Goal: Entertainment & Leisure: Consume media (video, audio)

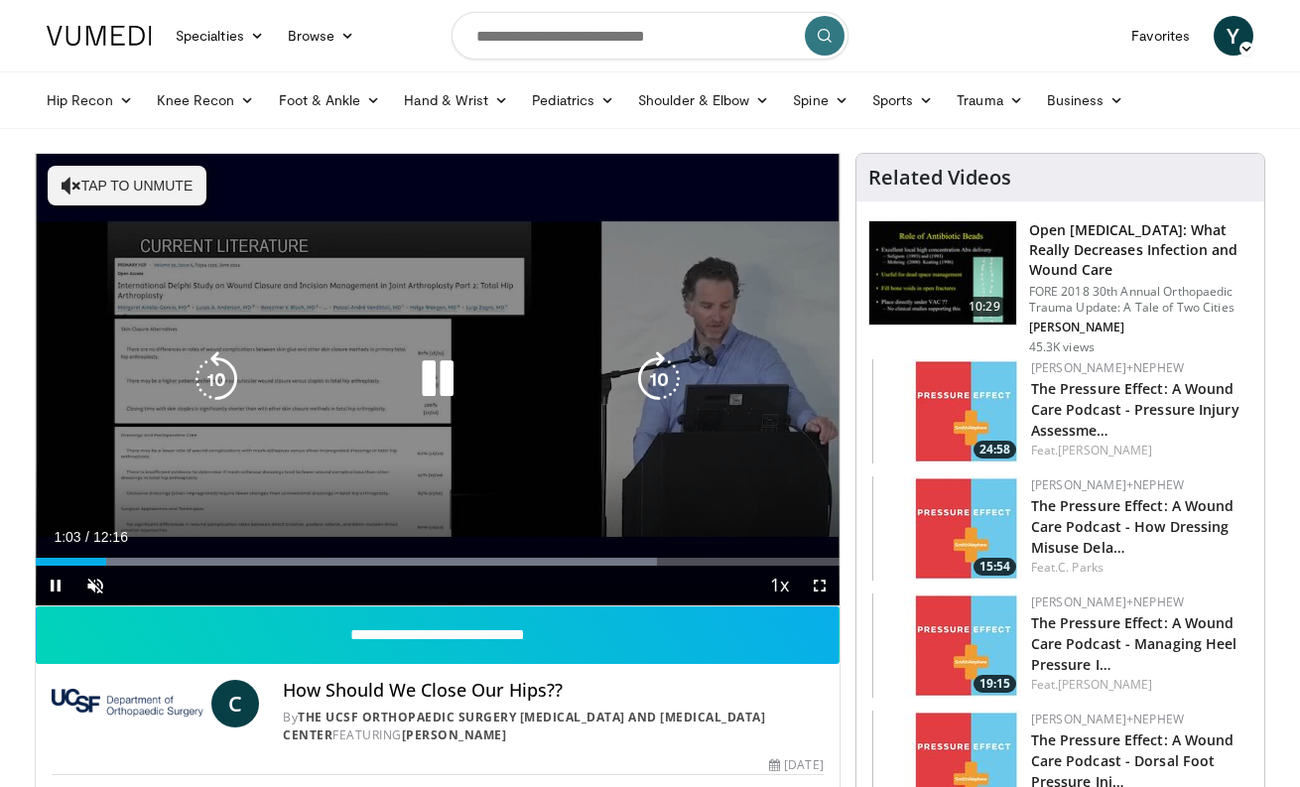
click at [153, 194] on button "Tap to unmute" at bounding box center [127, 186] width 159 height 40
click at [148, 556] on div "10 seconds Tap to unmute" at bounding box center [438, 380] width 804 height 452
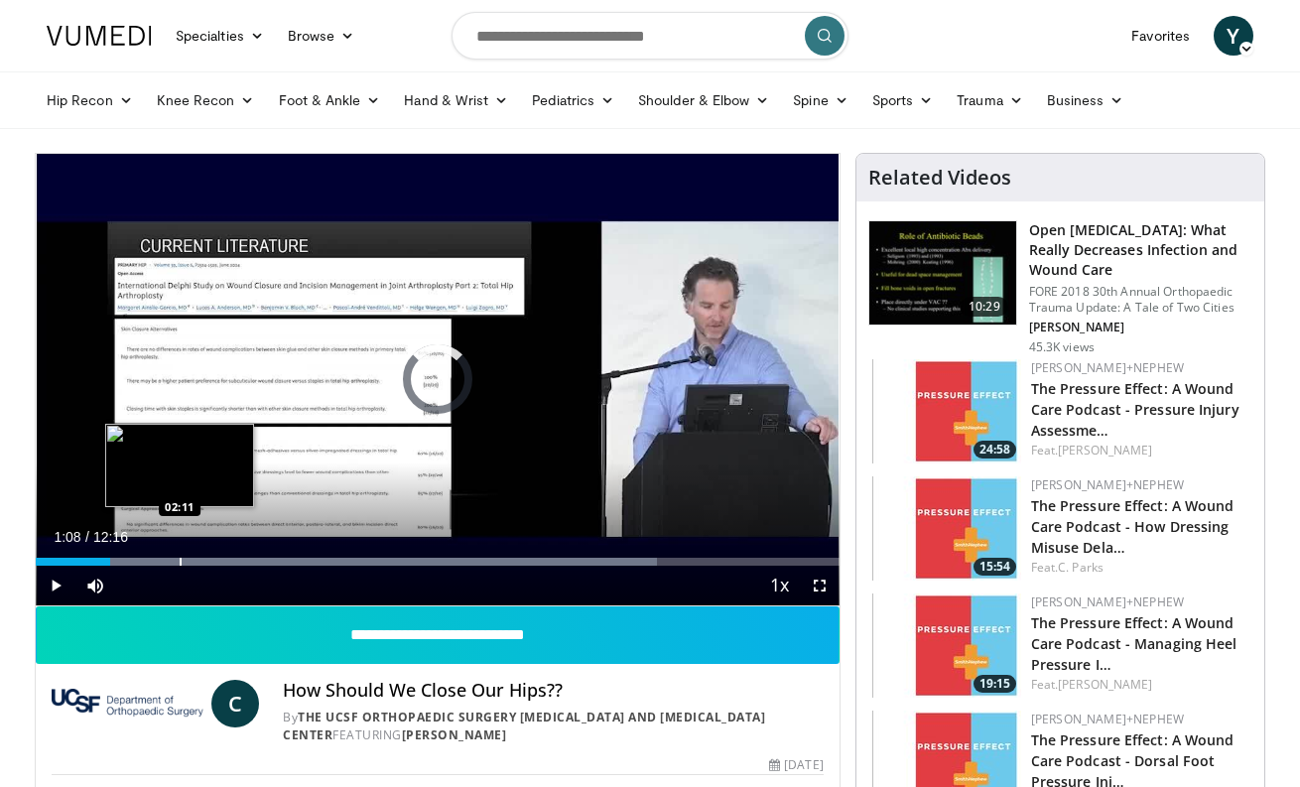
click at [180, 558] on div "Progress Bar" at bounding box center [181, 562] width 2 height 8
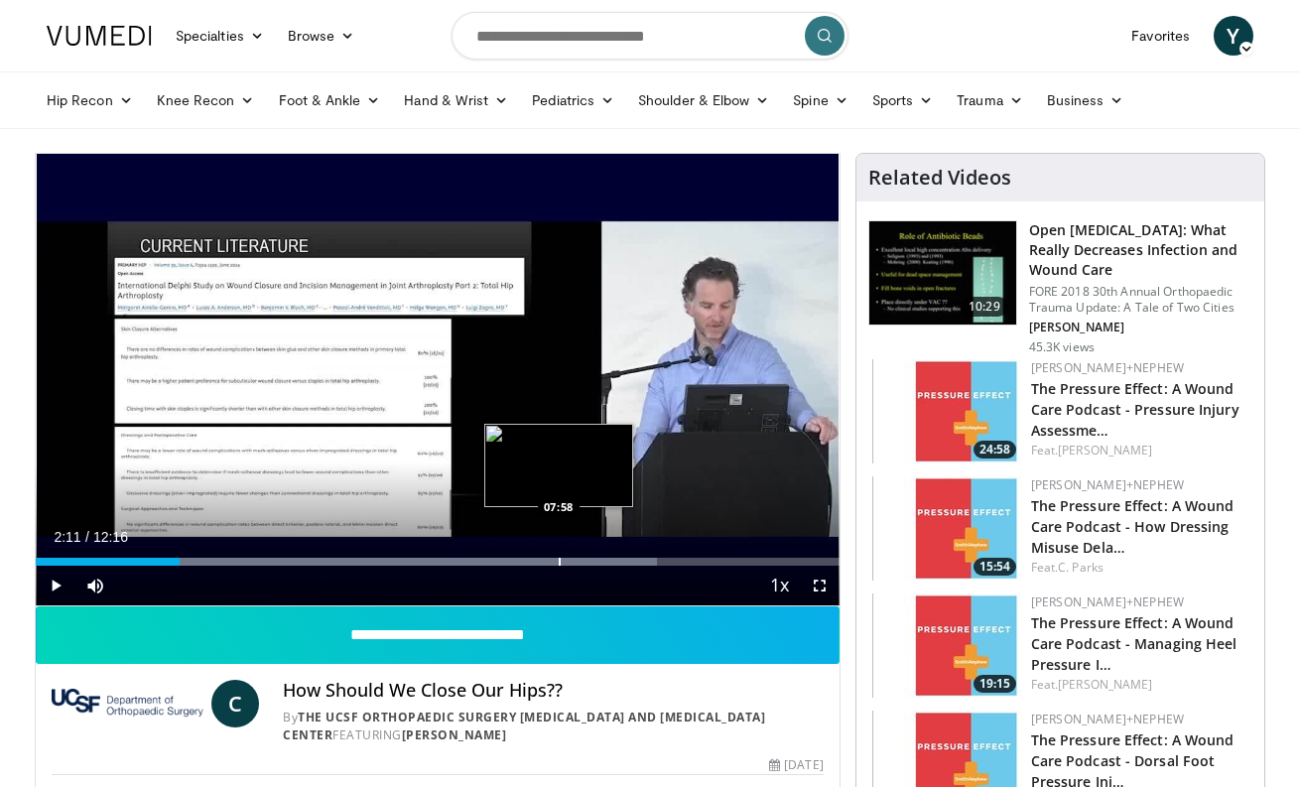
click at [559, 554] on div "Loaded : 77.31% 02:11 07:58" at bounding box center [438, 556] width 804 height 19
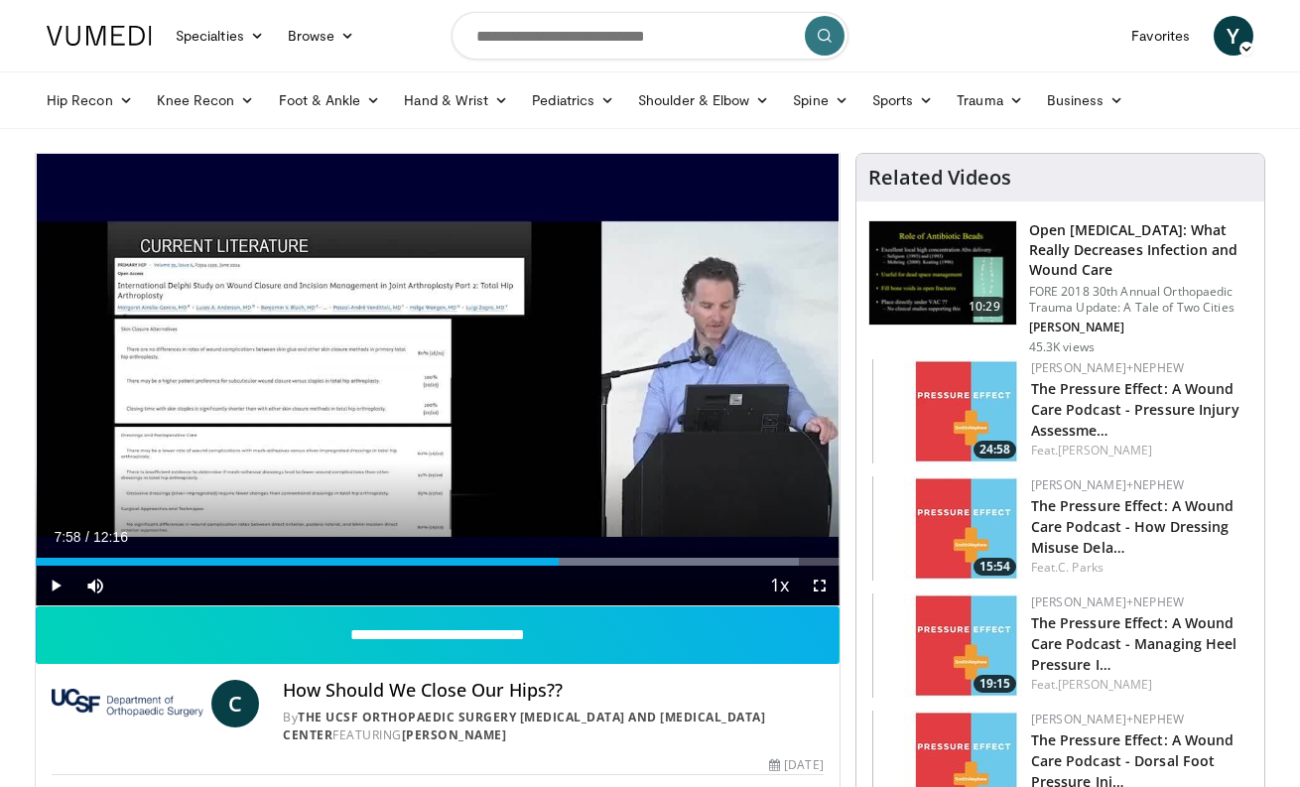
click at [57, 585] on span "Video Player" at bounding box center [56, 586] width 40 height 40
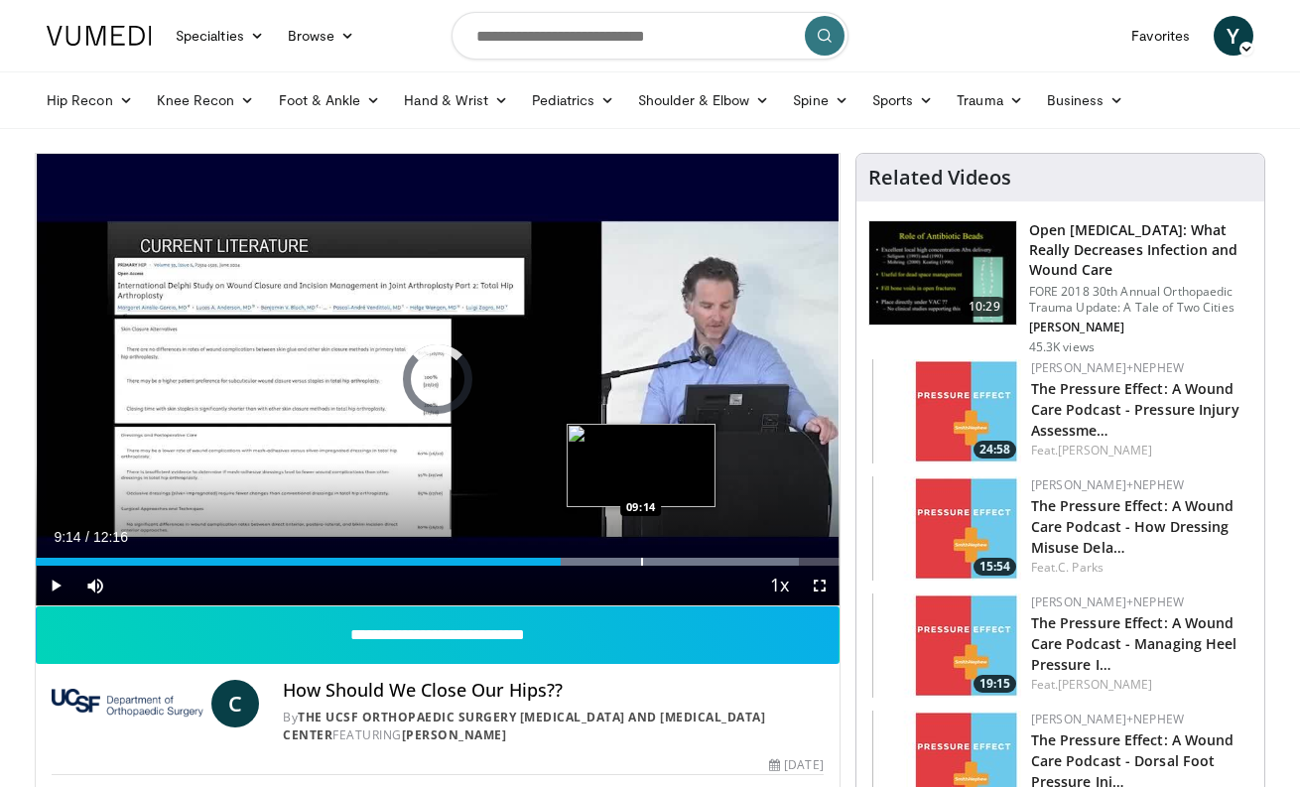
click at [641, 558] on div "Progress Bar" at bounding box center [642, 562] width 2 height 8
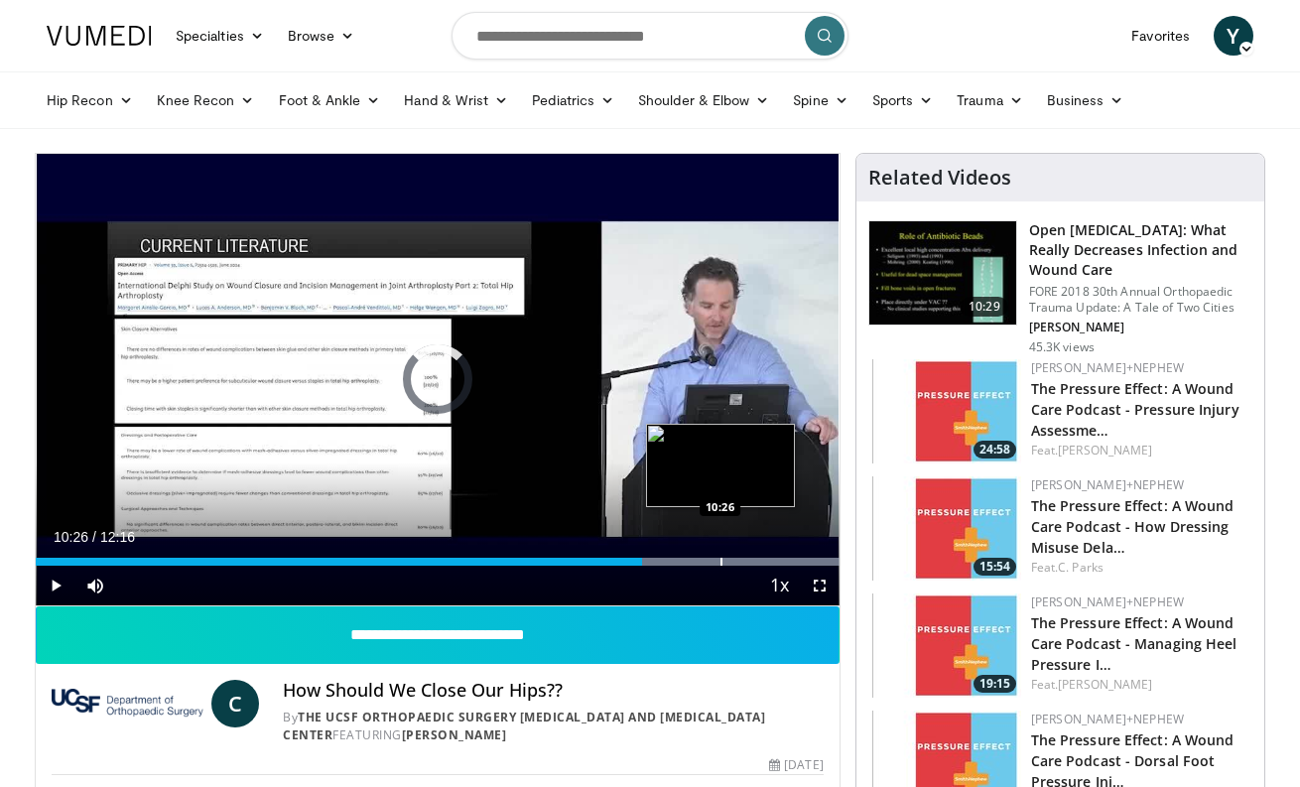
click at [721, 558] on div "Progress Bar" at bounding box center [722, 562] width 2 height 8
click at [751, 558] on div "Progress Bar" at bounding box center [751, 562] width 2 height 8
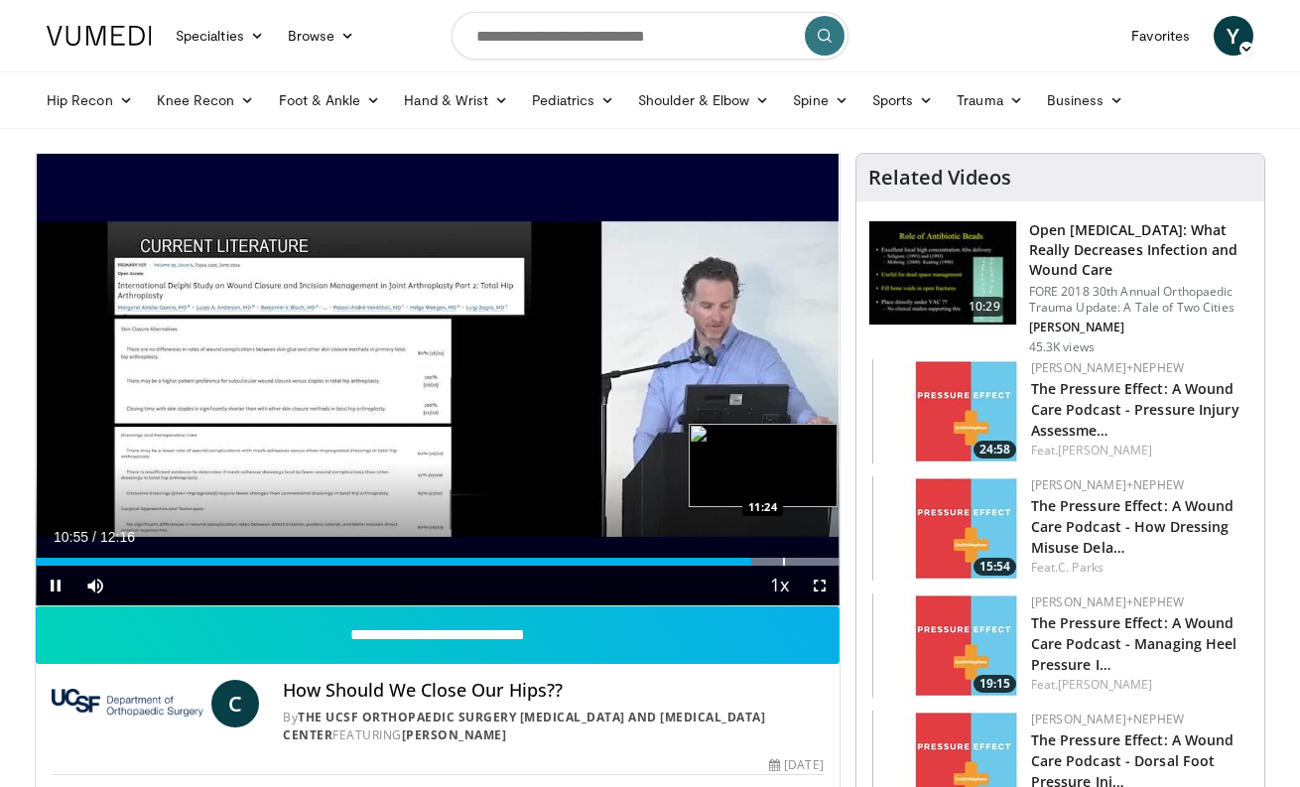
click at [783, 556] on div "Loaded : 99.99% 10:55 11:24" at bounding box center [438, 556] width 804 height 19
click at [823, 581] on span "Video Player" at bounding box center [820, 586] width 40 height 40
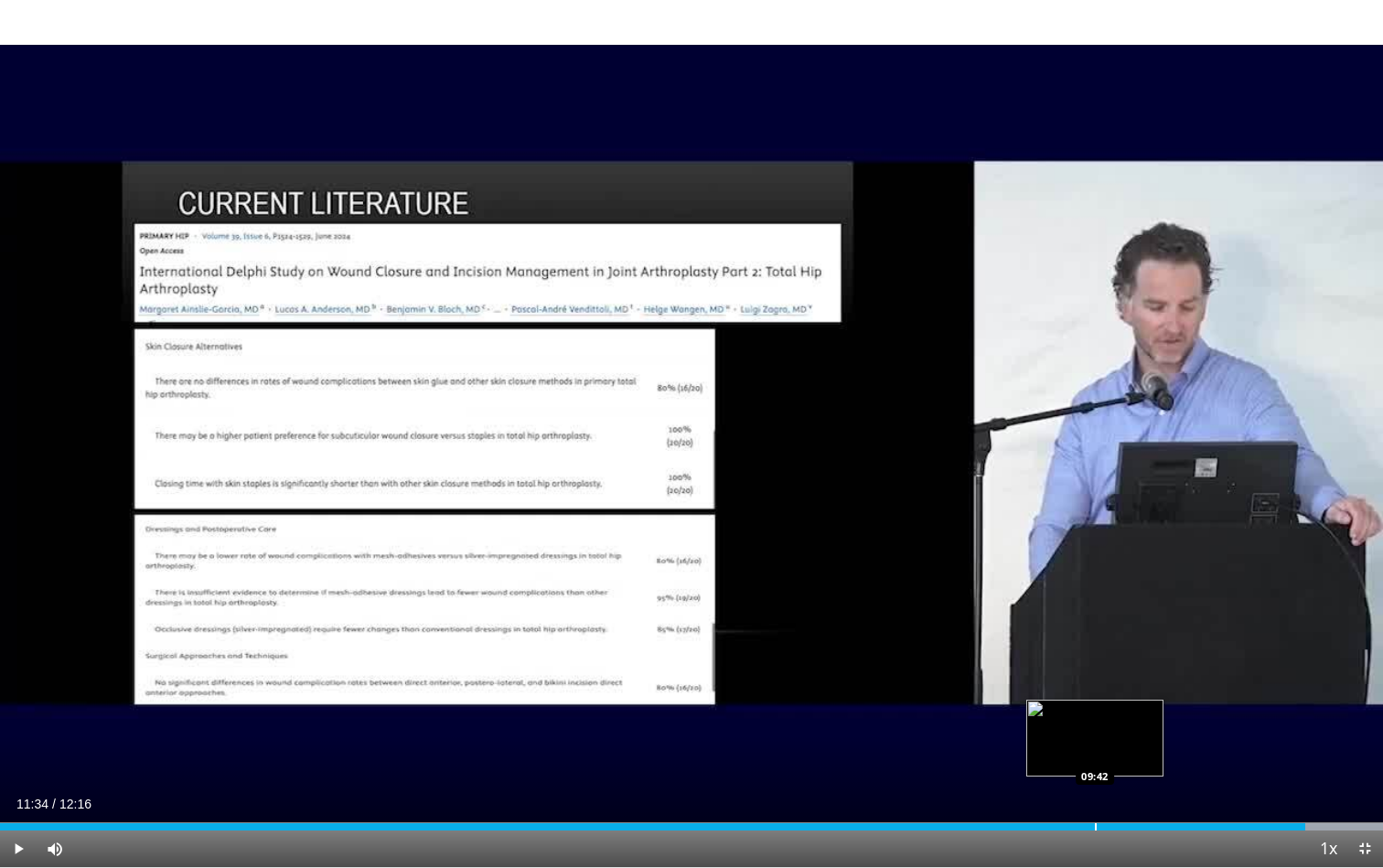
click at [1095, 724] on div "Progress Bar" at bounding box center [1096, 827] width 2 height 7
click at [1113, 724] on div "Progress Bar" at bounding box center [1113, 827] width 2 height 7
click at [1131, 724] on div "Progress Bar" at bounding box center [1132, 827] width 2 height 7
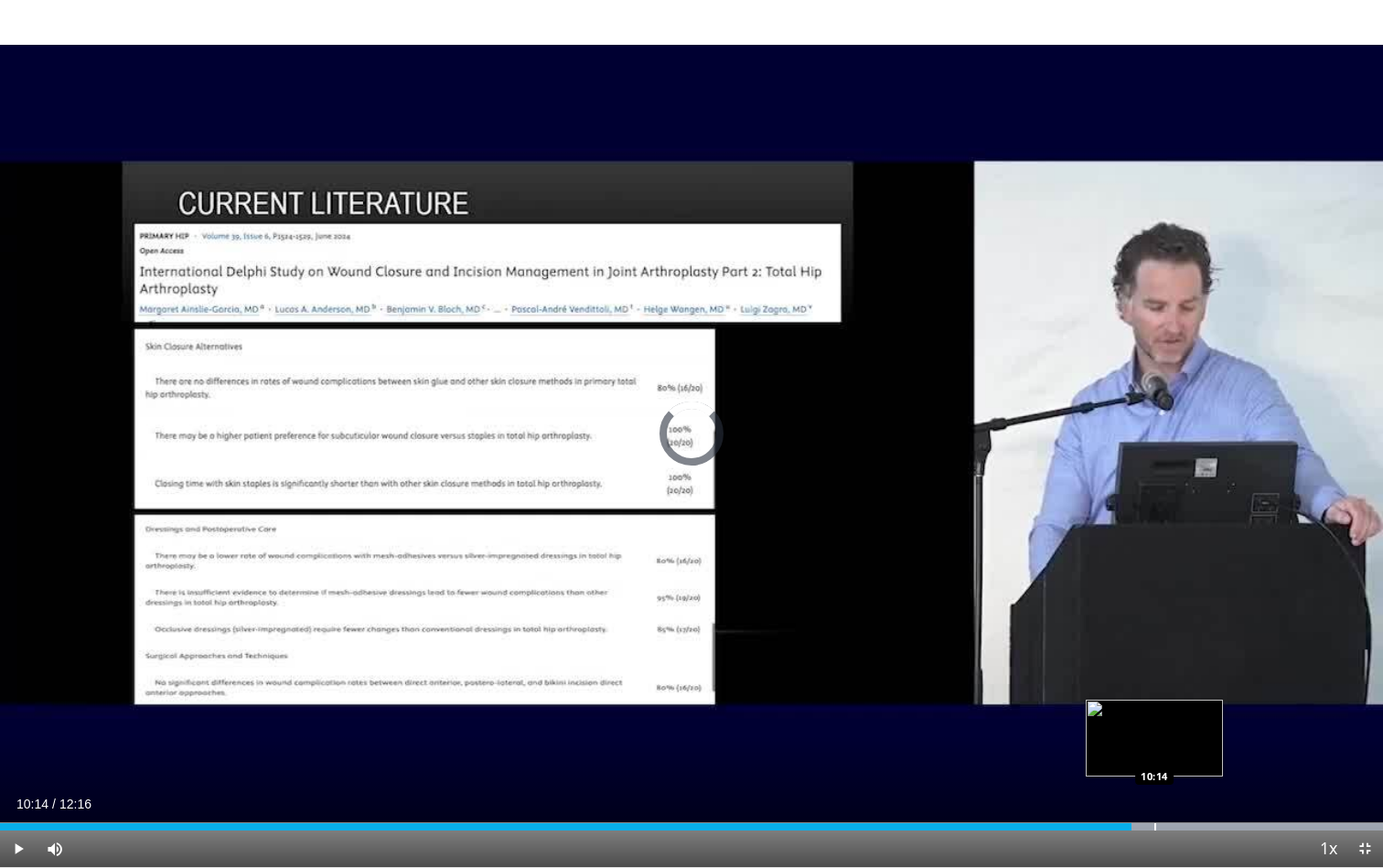
click at [1154, 724] on div "Progress Bar" at bounding box center [1155, 827] width 2 height 7
click at [1167, 724] on div "Progress Bar" at bounding box center [1168, 827] width 2 height 7
click at [1193, 724] on div "Progress Bar" at bounding box center [1194, 827] width 2 height 7
click at [1197, 724] on div "Progress Bar" at bounding box center [1213, 827] width 2 height 7
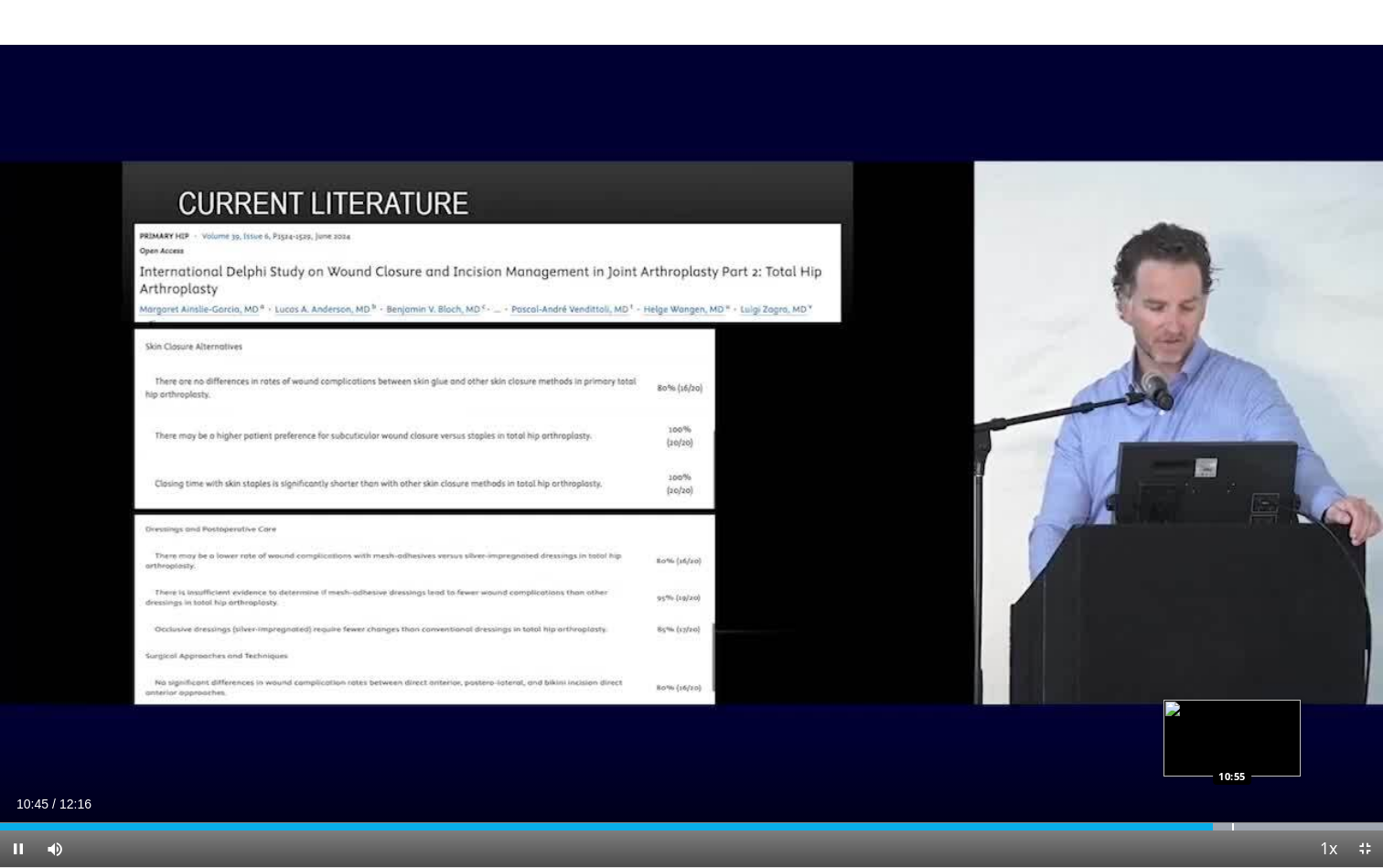
click at [1197, 724] on div "Loaded : 99.99% 10:45 10:55" at bounding box center [691, 821] width 1383 height 18
click at [1197, 724] on div "Loaded : 99.99% 10:56 11:09" at bounding box center [691, 821] width 1383 height 18
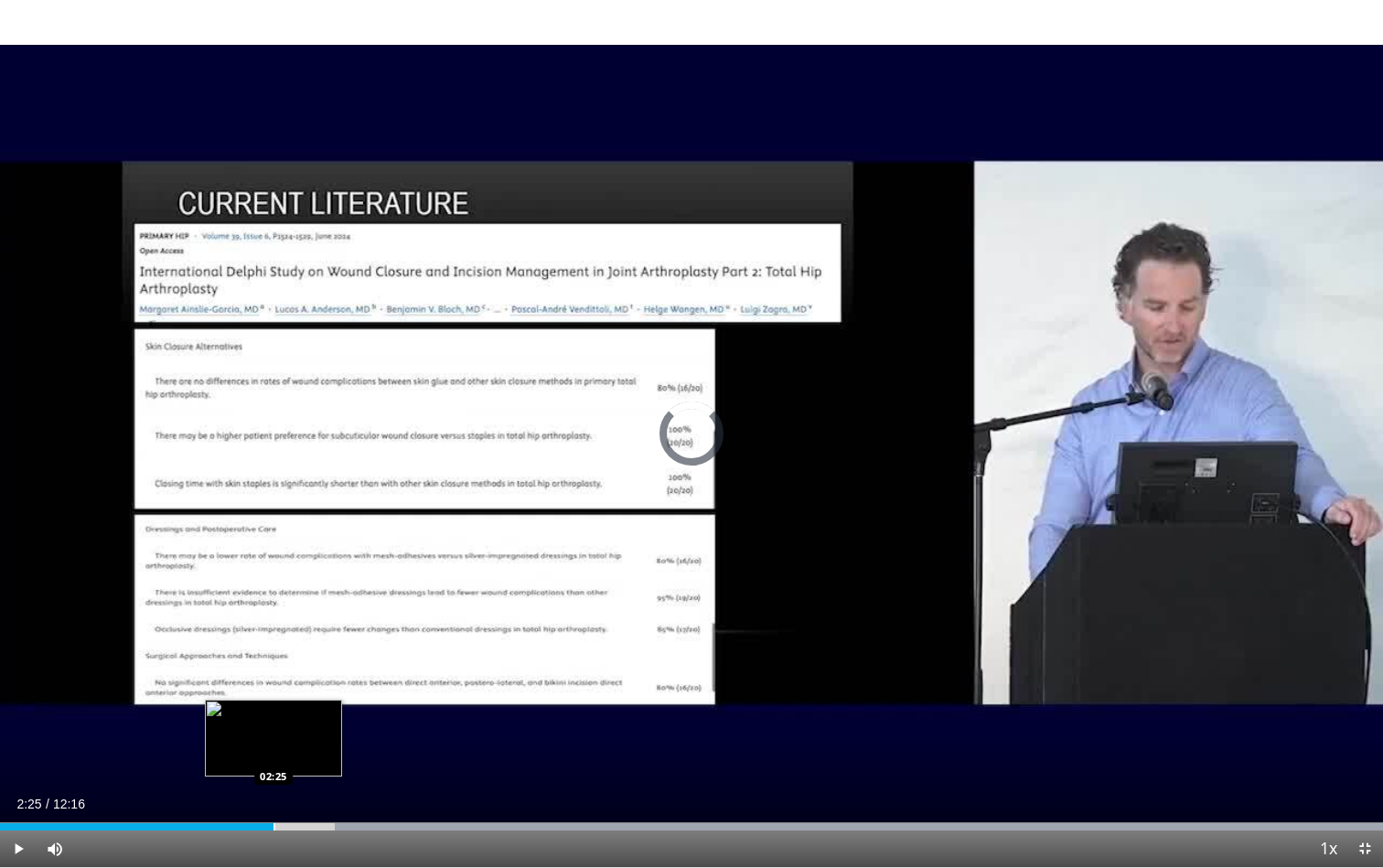
click at [274, 724] on div "Progress Bar" at bounding box center [275, 827] width 2 height 7
click at [333, 724] on div "Progress Bar" at bounding box center [334, 827] width 2 height 7
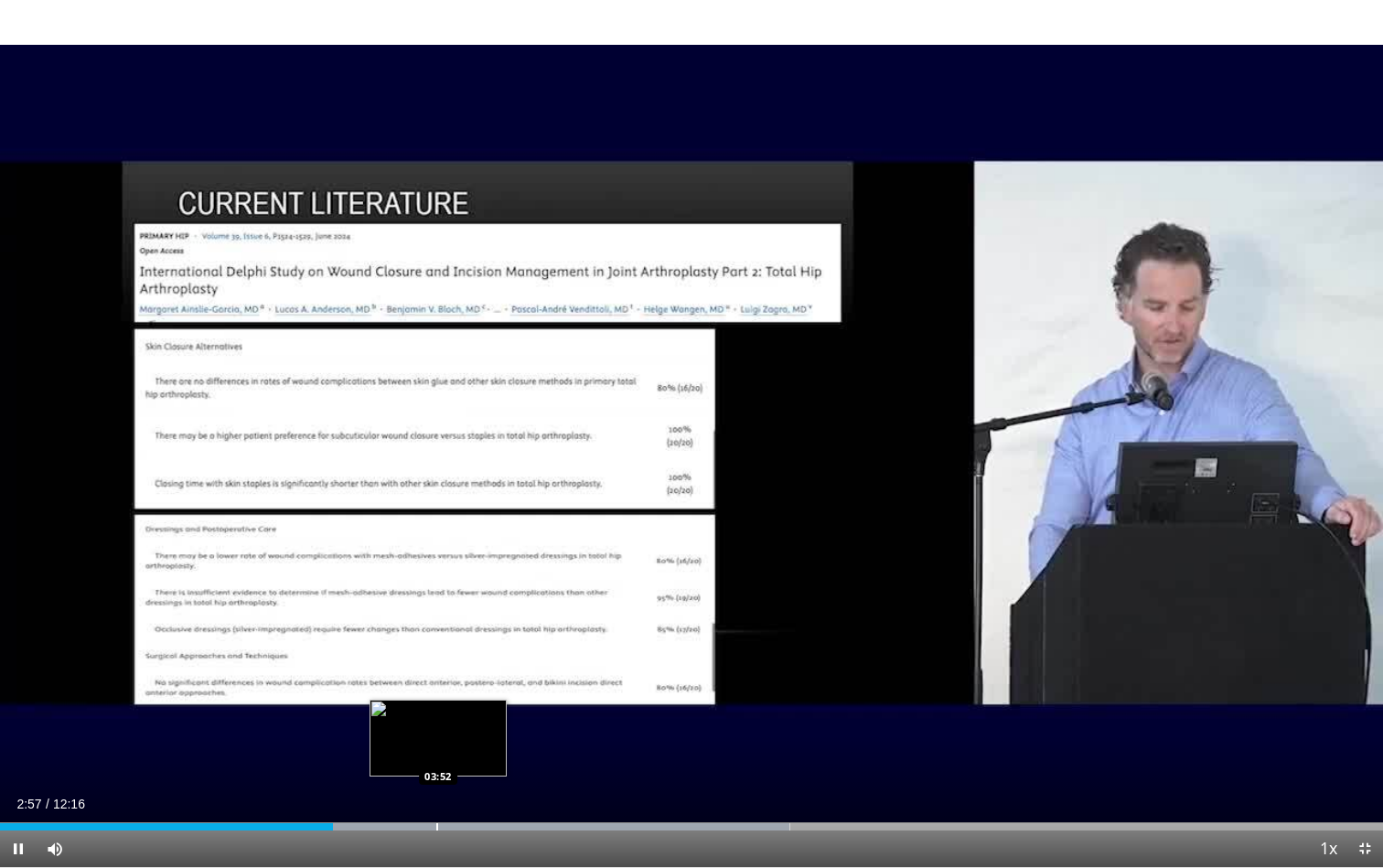
click at [438, 724] on div "Progress Bar" at bounding box center [437, 827] width 2 height 7
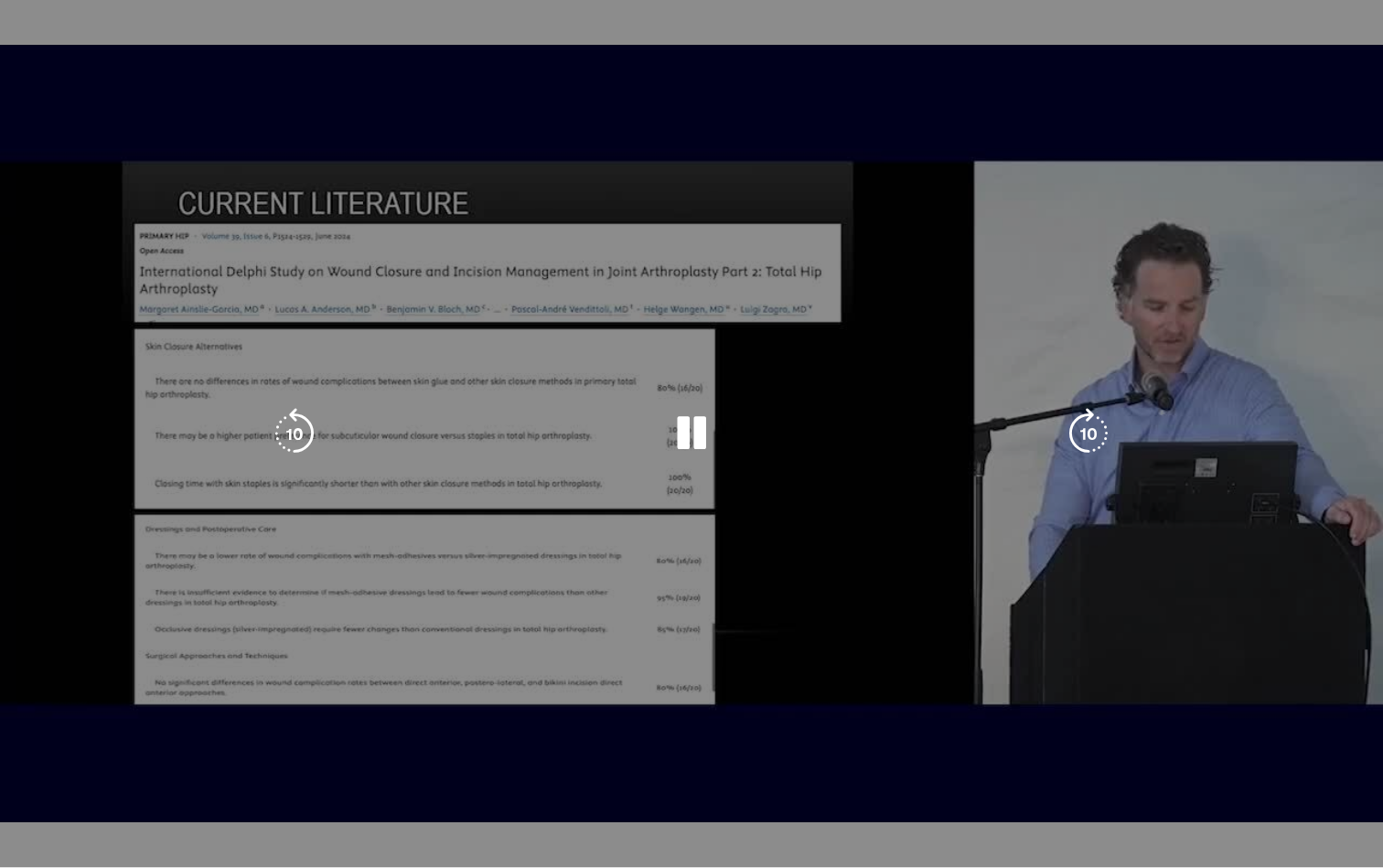
click at [1197, 724] on div "10 seconds Tap to unmute" at bounding box center [691, 433] width 1383 height 867
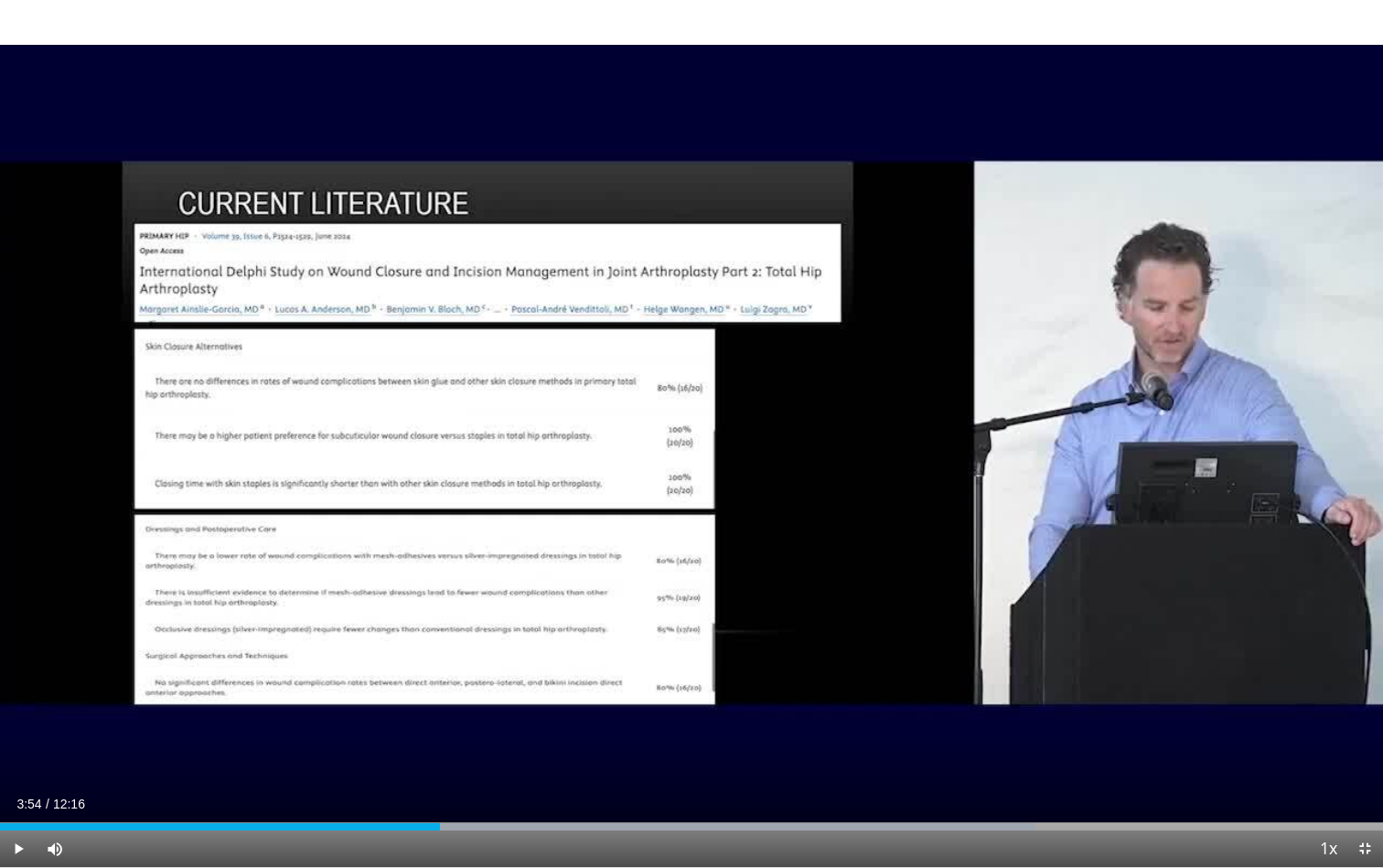
click at [1197, 724] on span "Video Player" at bounding box center [1365, 849] width 37 height 37
